Goal: Task Accomplishment & Management: Manage account settings

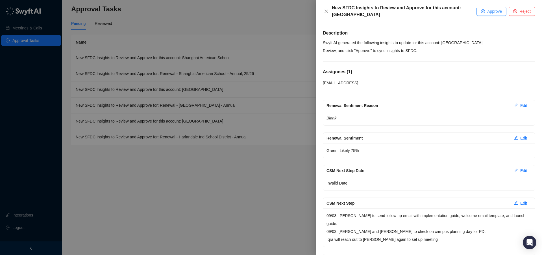
click at [493, 12] on span "Approve" at bounding box center [494, 11] width 15 height 6
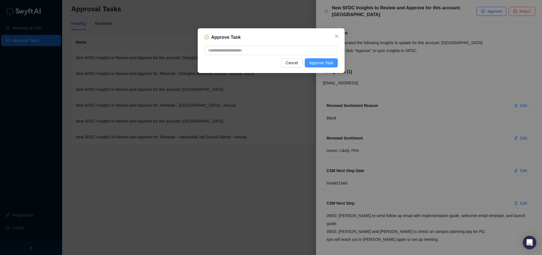
click at [317, 65] on span "Approve Task" at bounding box center [321, 63] width 24 height 6
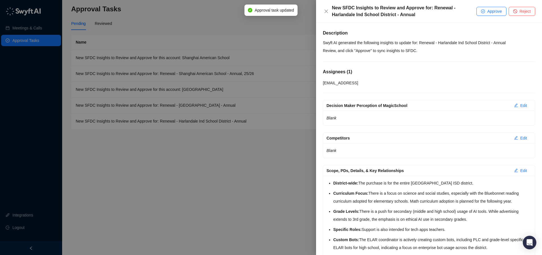
click at [246, 59] on div at bounding box center [271, 127] width 542 height 255
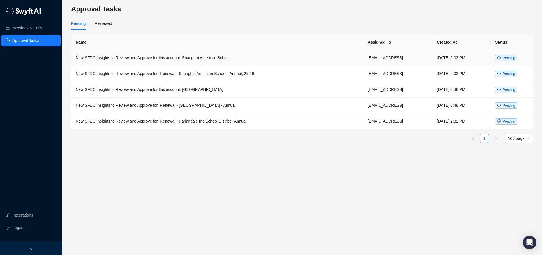
click at [255, 57] on td "New SFDC Insights to Review and Approve for this account: Shanghai American Sch…" at bounding box center [217, 58] width 292 height 16
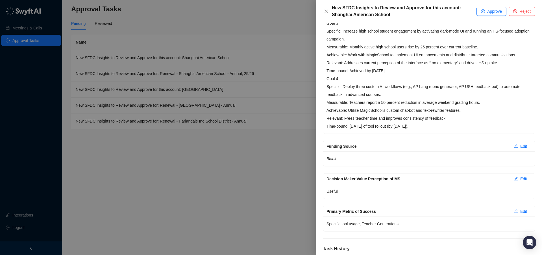
scroll to position [437, 0]
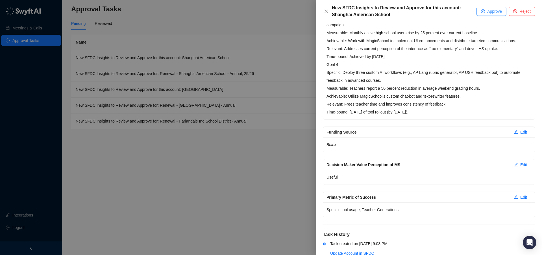
click at [484, 11] on button "Approve" at bounding box center [492, 11] width 30 height 9
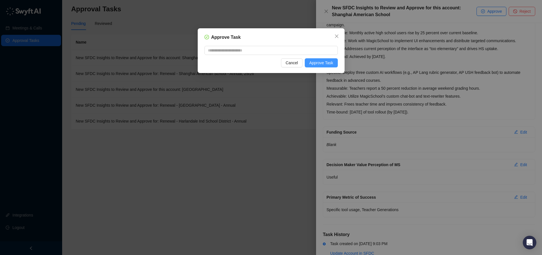
click at [321, 64] on span "Approve Task" at bounding box center [321, 63] width 24 height 6
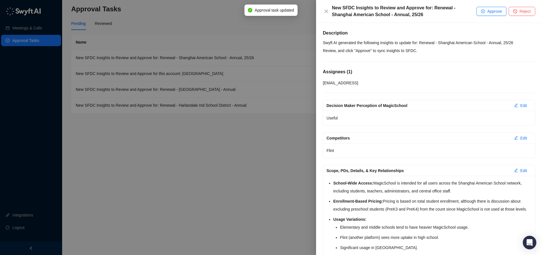
click at [228, 64] on div at bounding box center [271, 127] width 542 height 255
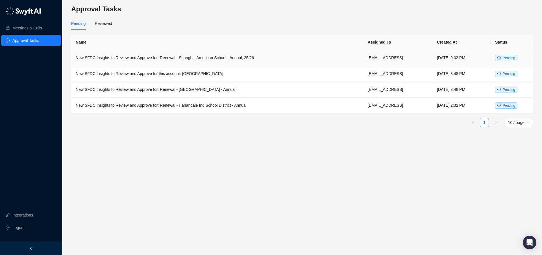
click at [232, 56] on td "New SFDC Insights to Review and Approve for: Renewal - Shanghai American School…" at bounding box center [217, 58] width 292 height 16
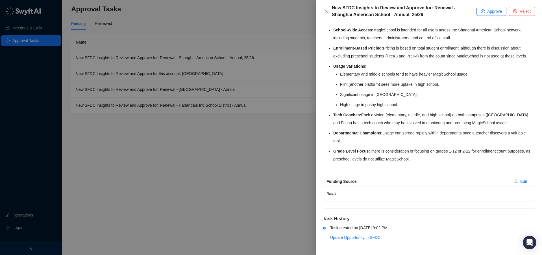
scroll to position [161, 0]
click at [266, 77] on div at bounding box center [271, 127] width 542 height 255
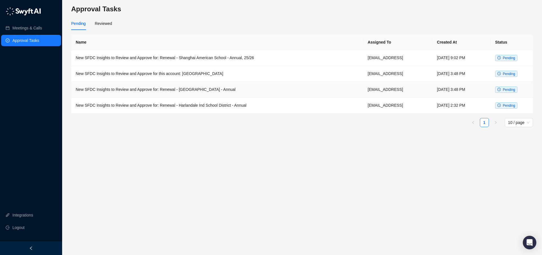
click at [243, 91] on td "New SFDC Insights to Review and Approve for: Renewal - [GEOGRAPHIC_DATA] - Annu…" at bounding box center [217, 90] width 292 height 16
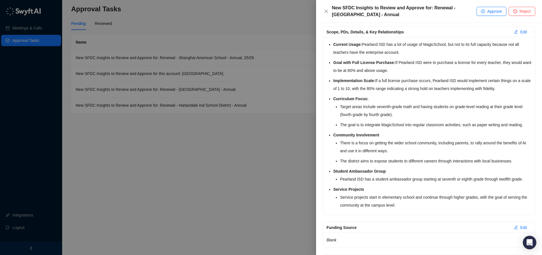
scroll to position [139, 0]
click at [242, 77] on div at bounding box center [271, 127] width 542 height 255
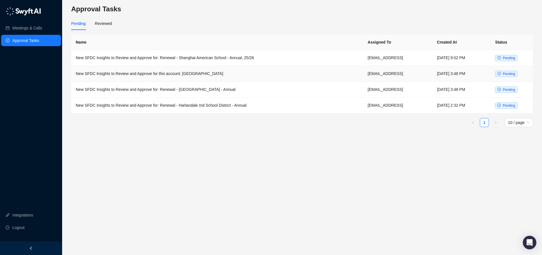
click at [251, 71] on td "New SFDC Insights to Review and Approve for this account: [GEOGRAPHIC_DATA]" at bounding box center [217, 74] width 292 height 16
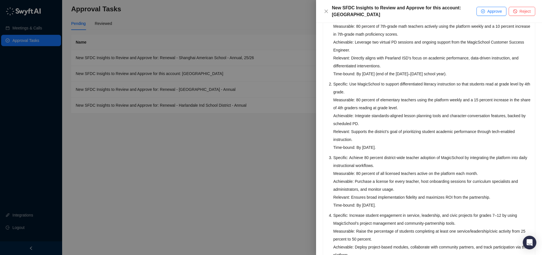
scroll to position [226, 0]
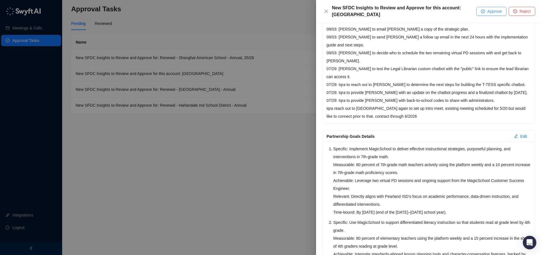
click at [490, 11] on span "Approve" at bounding box center [494, 11] width 15 height 6
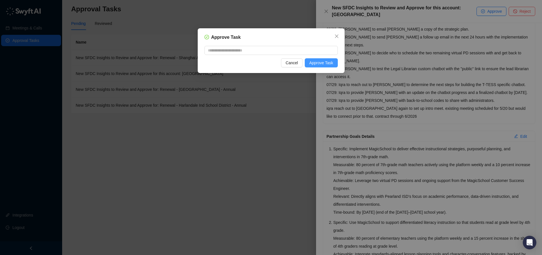
click at [328, 64] on span "Approve Task" at bounding box center [321, 63] width 24 height 6
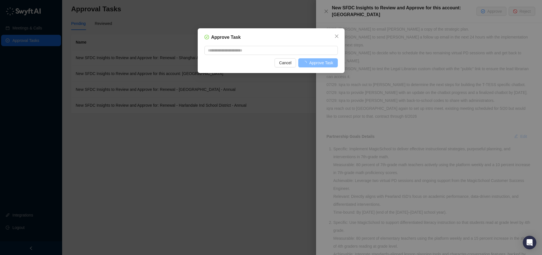
scroll to position [185, 0]
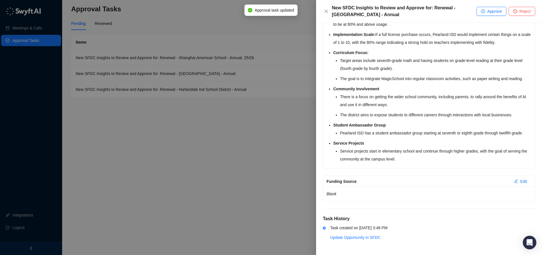
click at [275, 24] on div at bounding box center [271, 127] width 542 height 255
